Goal: Transaction & Acquisition: Purchase product/service

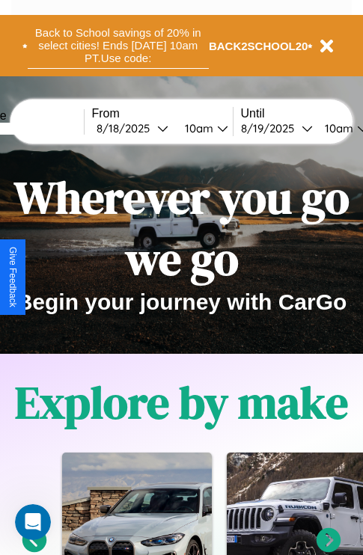
click at [117, 46] on button "Back to School savings of 20% in select cities! Ends [DATE] 10am PT. Use code:" at bounding box center [118, 45] width 181 height 46
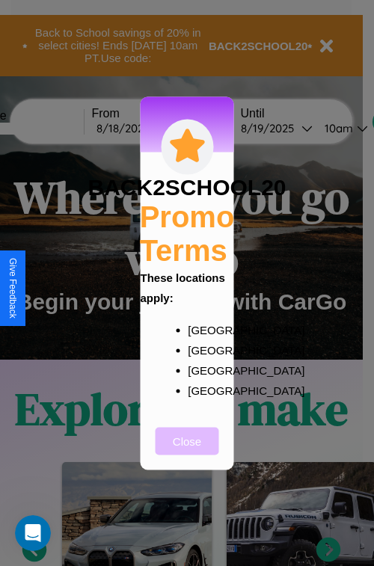
click at [187, 451] on button "Close" at bounding box center [188, 441] width 64 height 28
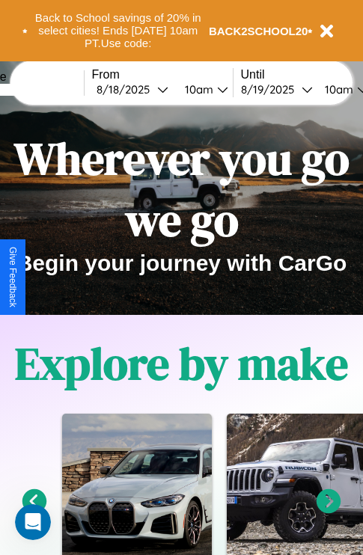
scroll to position [230, 0]
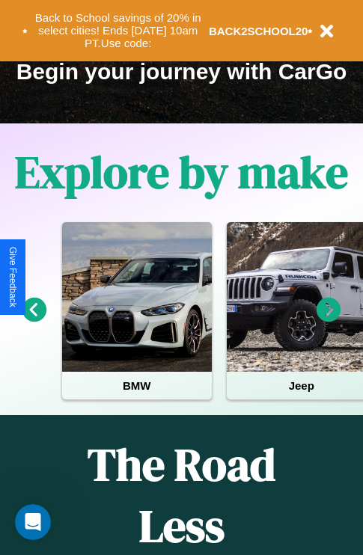
click at [328, 320] on icon at bounding box center [328, 310] width 25 height 25
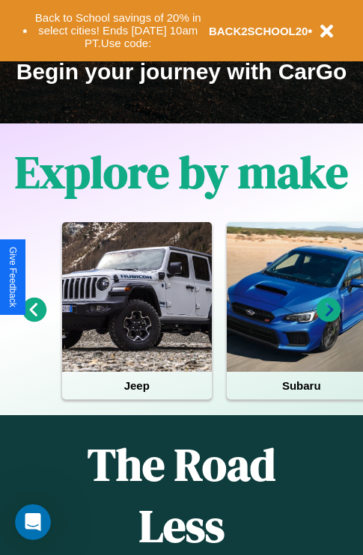
click at [34, 320] on icon at bounding box center [34, 310] width 25 height 25
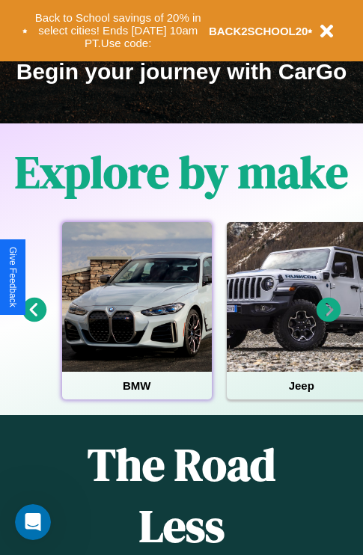
click at [136, 320] on div at bounding box center [137, 297] width 150 height 150
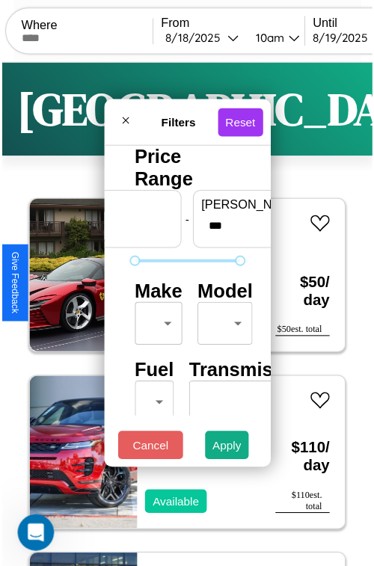
scroll to position [44, 0]
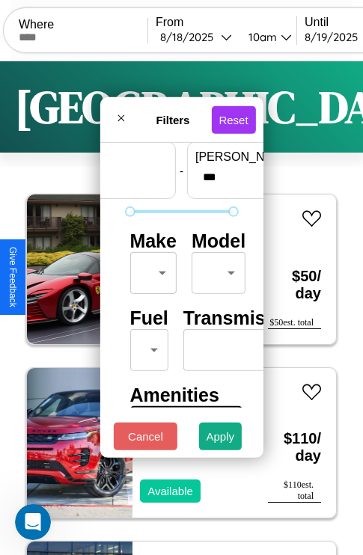
click at [150, 269] on body "CarGo Where From [DATE] 10am Until [DATE] 10am Become a Host Login Sign Up [GEO…" at bounding box center [181, 308] width 363 height 617
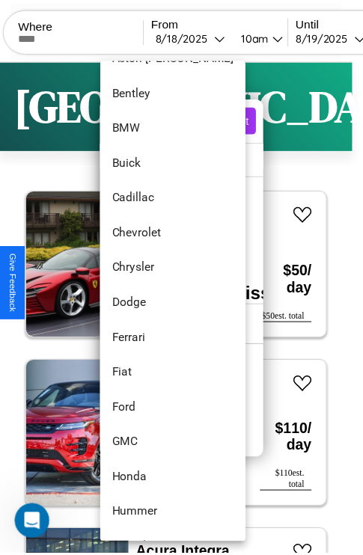
scroll to position [172, 0]
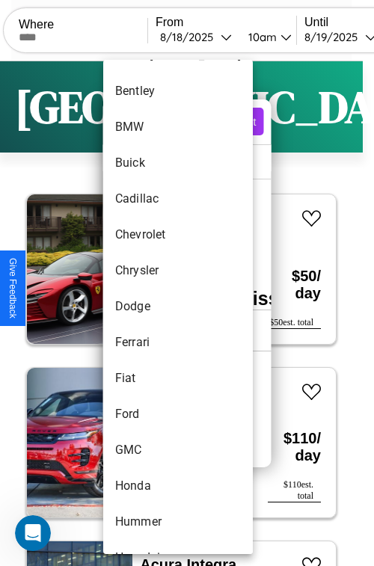
click at [150, 307] on li "Dodge" at bounding box center [178, 307] width 150 height 36
type input "*****"
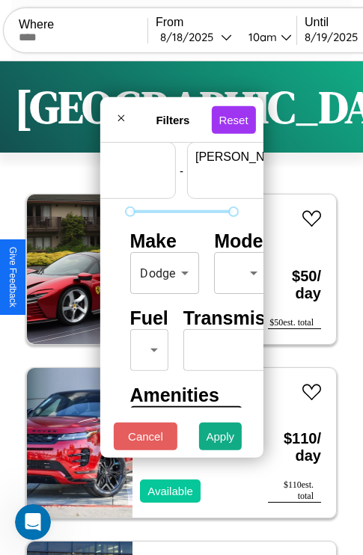
scroll to position [44, 93]
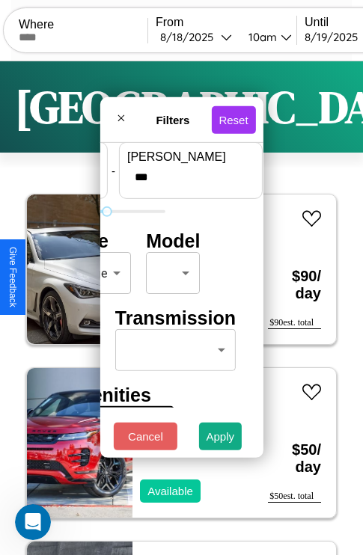
type input "***"
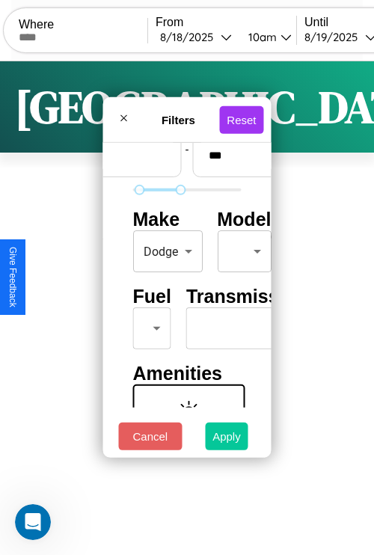
type input "**"
click at [226, 440] on button "Apply" at bounding box center [226, 437] width 43 height 28
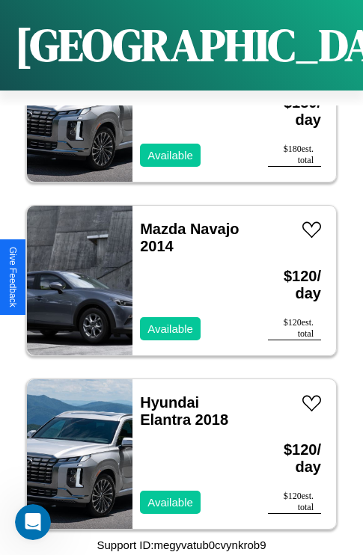
scroll to position [18099, 0]
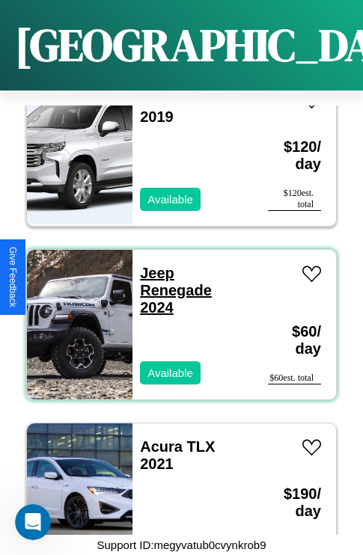
click at [153, 265] on link "Jeep Renegade 2024" at bounding box center [176, 290] width 72 height 51
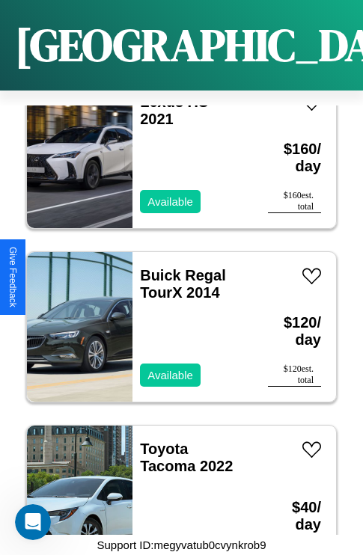
scroll to position [19140, 0]
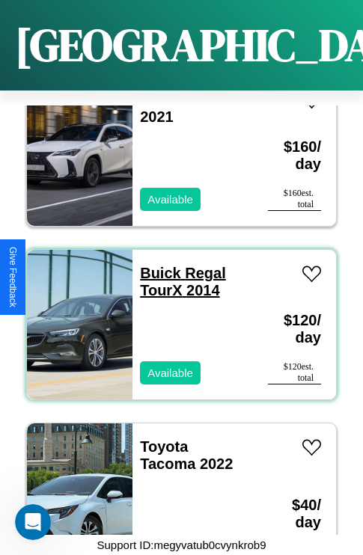
click at [156, 265] on link "Buick Regal TourX 2014" at bounding box center [183, 282] width 86 height 34
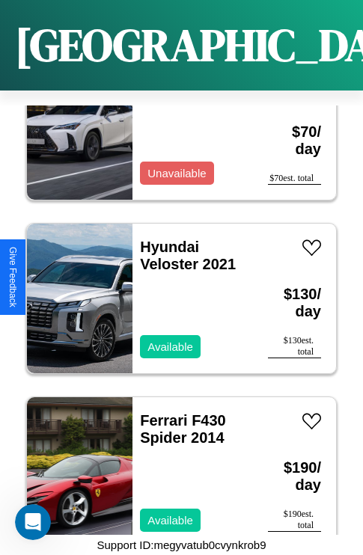
scroll to position [6649, 0]
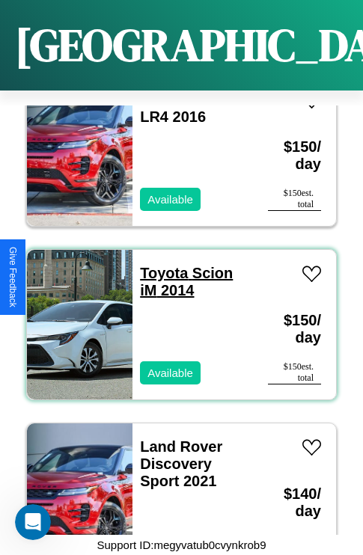
click at [159, 265] on link "Toyota Scion iM 2014" at bounding box center [186, 282] width 93 height 34
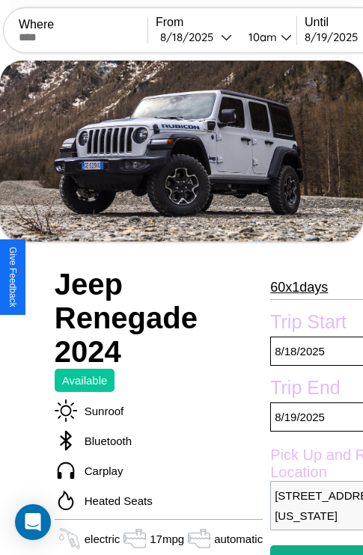
scroll to position [282, 72]
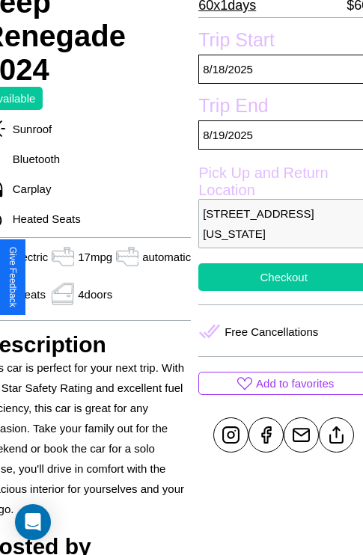
click at [277, 277] on button "Checkout" at bounding box center [283, 277] width 170 height 28
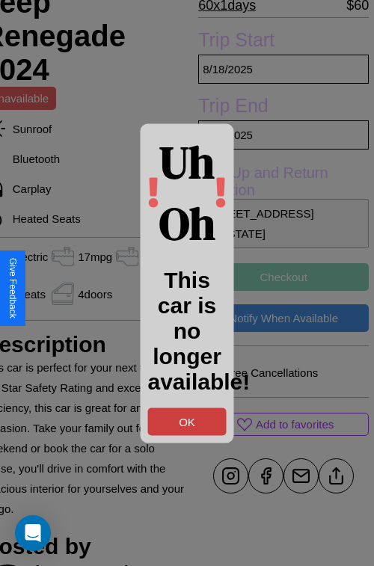
click at [187, 421] on button "OK" at bounding box center [187, 422] width 79 height 28
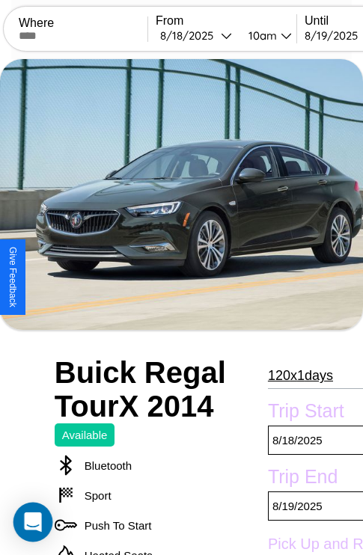
scroll to position [567, 0]
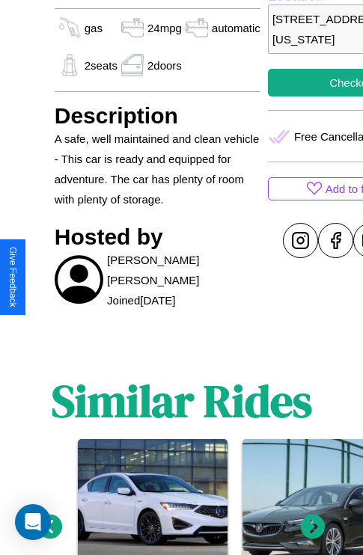
click at [49, 526] on div "Open Intercom Messenger" at bounding box center [33, 522] width 36 height 36
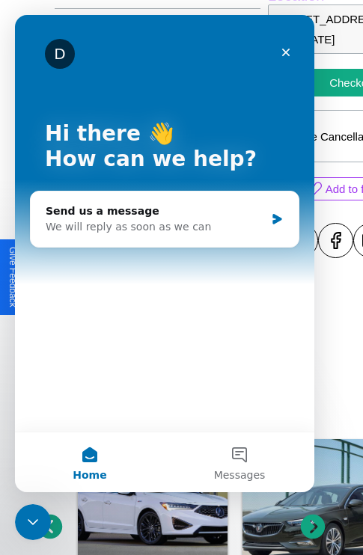
scroll to position [0, 0]
click at [313, 526] on icon at bounding box center [313, 526] width 25 height 25
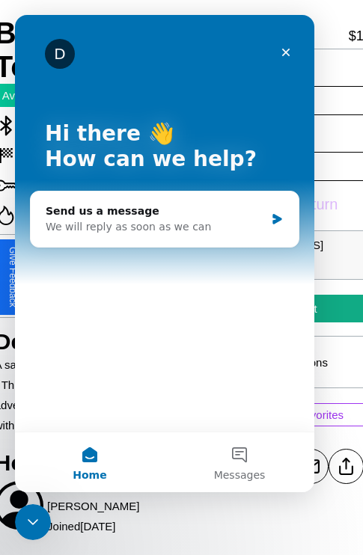
scroll to position [328, 63]
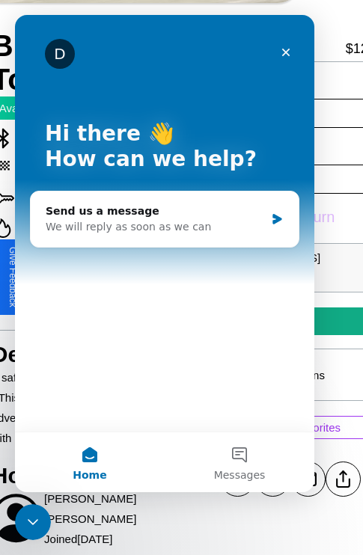
click at [277, 277] on div "D Hi there 👋 How can we help?" at bounding box center [164, 149] width 269 height 269
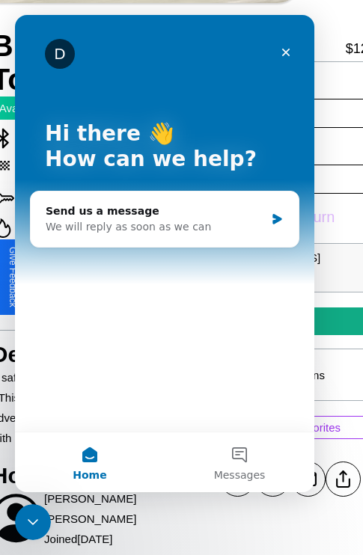
click at [277, 277] on div "D Hi there 👋 How can we help?" at bounding box center [164, 149] width 269 height 269
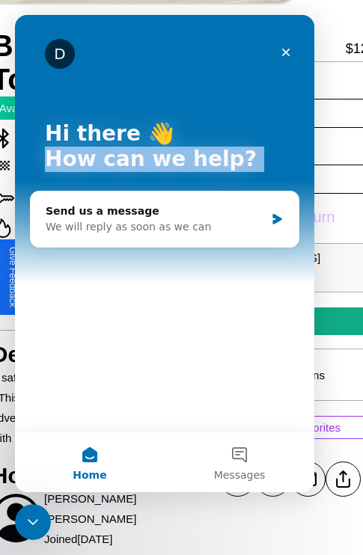
click at [277, 277] on div "D Hi there 👋 How can we help?" at bounding box center [164, 149] width 269 height 269
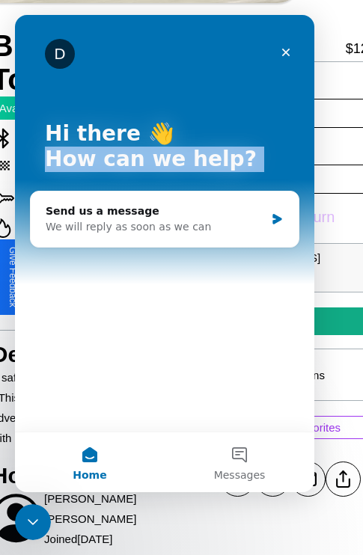
click at [277, 277] on div "D Hi there 👋 How can we help?" at bounding box center [164, 149] width 269 height 269
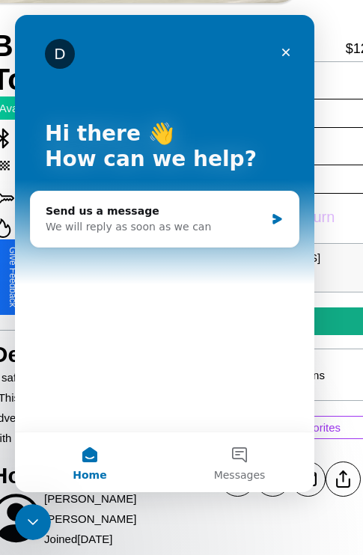
click at [277, 277] on div "D Hi there 👋 How can we help?" at bounding box center [164, 149] width 269 height 269
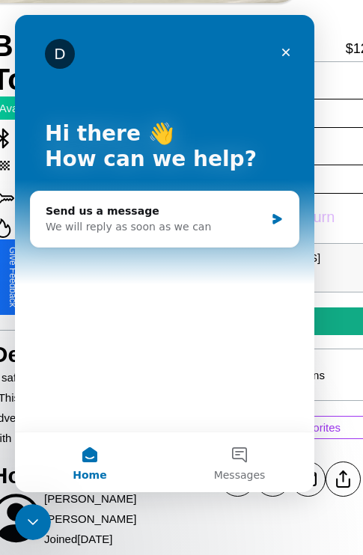
click at [277, 277] on div "D Hi there 👋 How can we help?" at bounding box center [164, 149] width 269 height 269
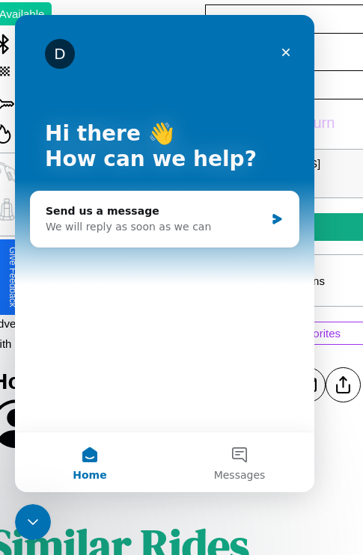
scroll to position [498, 63]
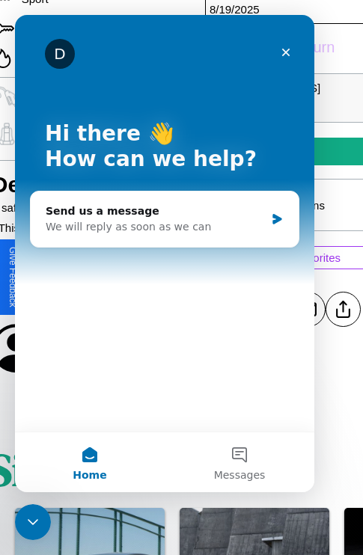
click at [277, 277] on div "D Hi there 👋 How can we help?" at bounding box center [164, 149] width 269 height 269
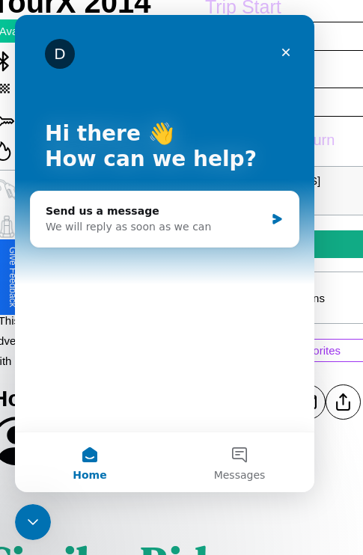
scroll to position [392, 63]
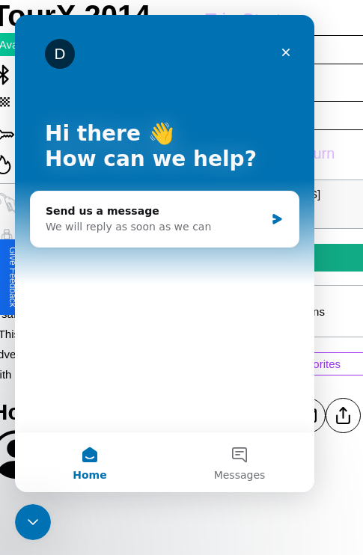
click at [277, 277] on div "D Hi there 👋 How can we help?" at bounding box center [164, 149] width 269 height 269
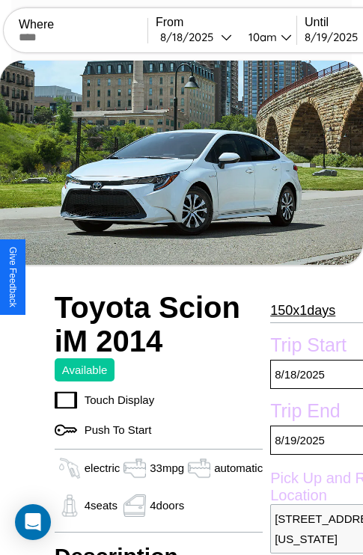
scroll to position [483, 57]
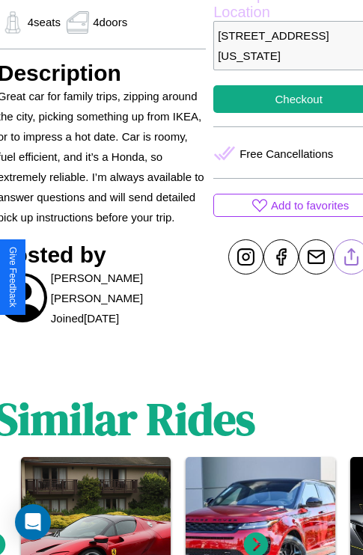
click at [351, 259] on line at bounding box center [351, 254] width 0 height 10
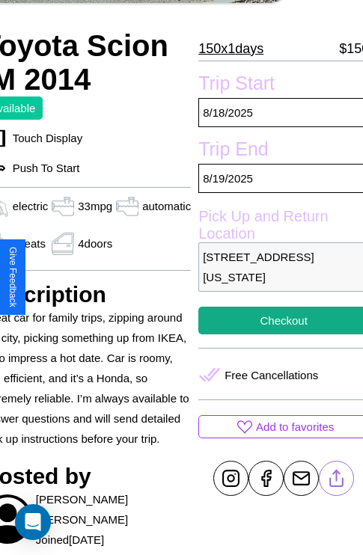
scroll to position [325, 72]
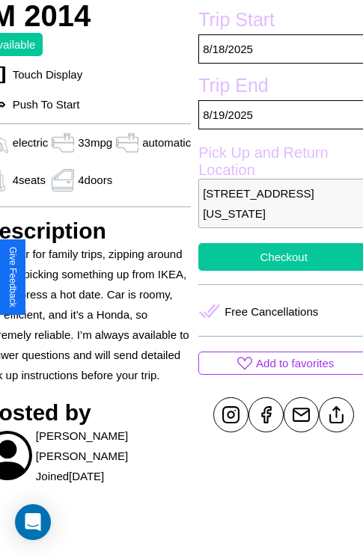
click at [277, 271] on button "Checkout" at bounding box center [283, 257] width 170 height 28
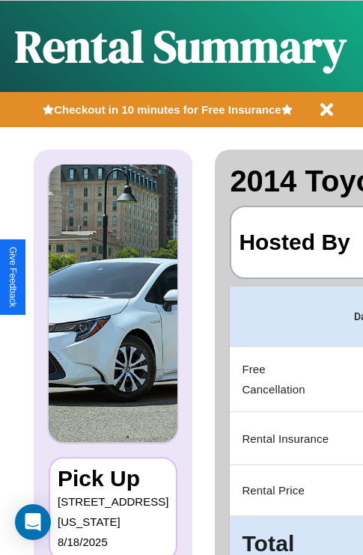
scroll to position [0, 283]
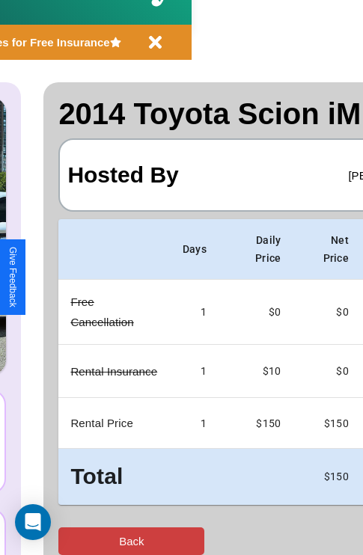
click at [73, 541] on button "Back" at bounding box center [131, 541] width 146 height 28
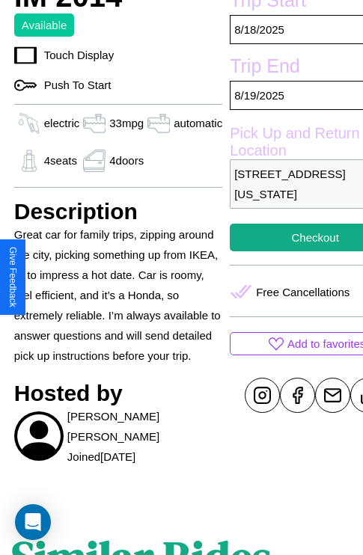
scroll to position [483, 57]
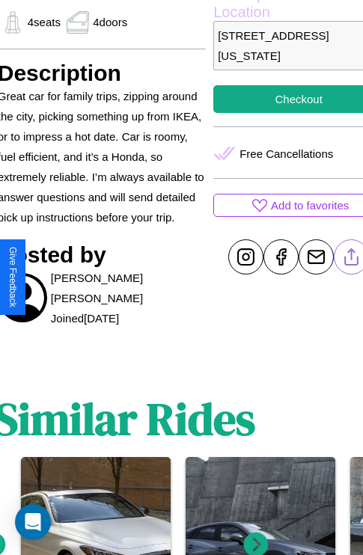
click at [351, 259] on line at bounding box center [351, 254] width 0 height 10
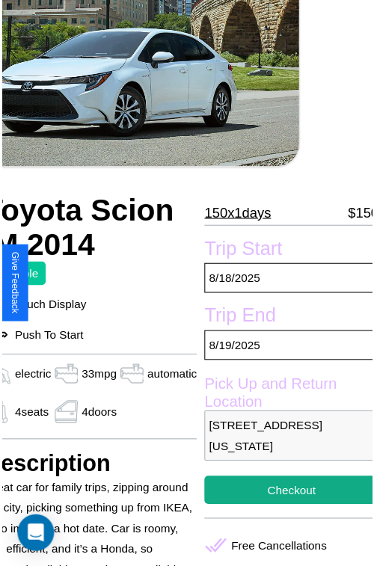
scroll to position [97, 72]
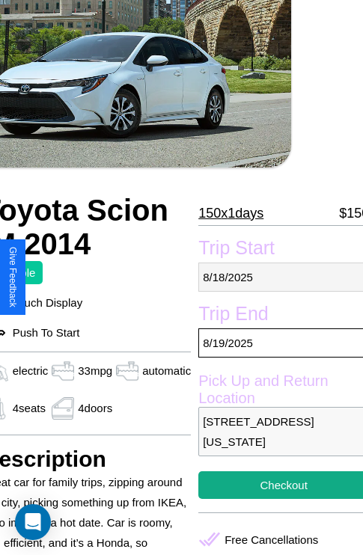
click at [277, 277] on p "8 / 18 / 2025" at bounding box center [283, 276] width 170 height 29
select select "*"
select select "****"
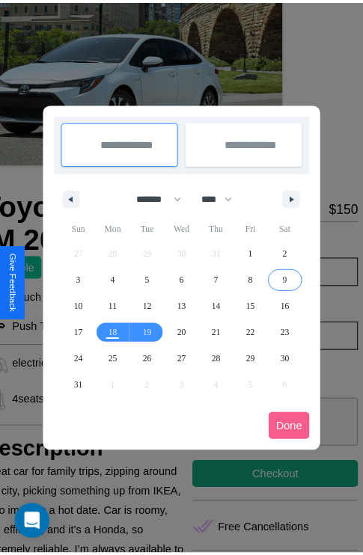
scroll to position [0, 72]
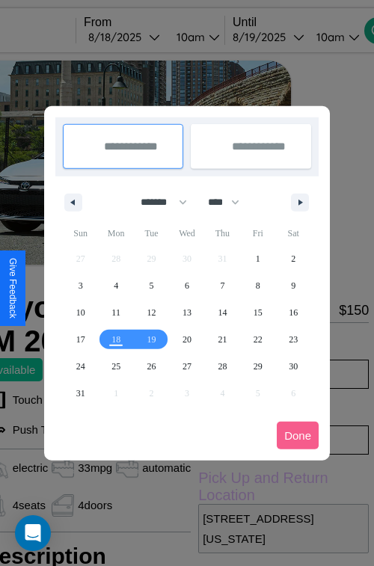
click at [144, 37] on div at bounding box center [187, 283] width 374 height 566
